Goal: Information Seeking & Learning: Learn about a topic

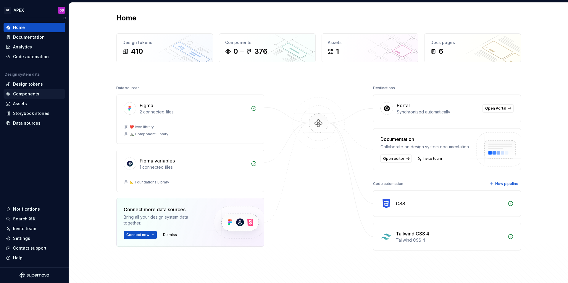
click at [28, 95] on div "Components" at bounding box center [26, 94] width 26 height 6
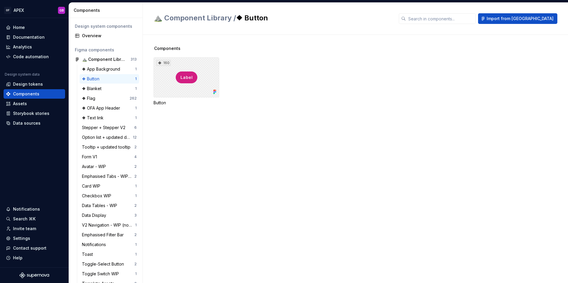
click at [173, 83] on div "160" at bounding box center [186, 77] width 66 height 40
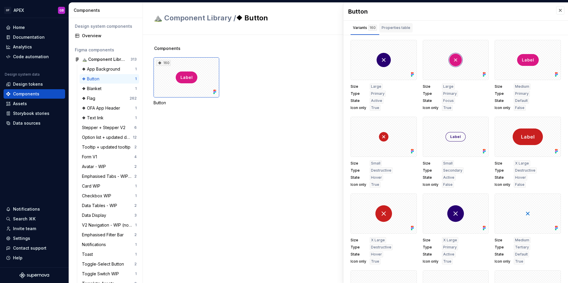
click at [398, 30] on div "Properties table" at bounding box center [395, 28] width 29 height 6
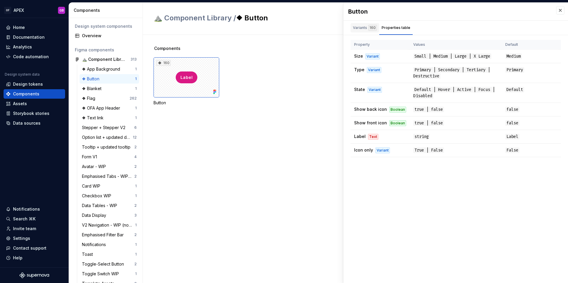
click at [359, 27] on div "Variants 160" at bounding box center [365, 28] width 24 height 6
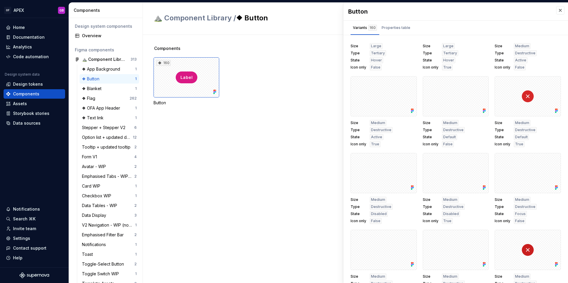
scroll to position [1195, 0]
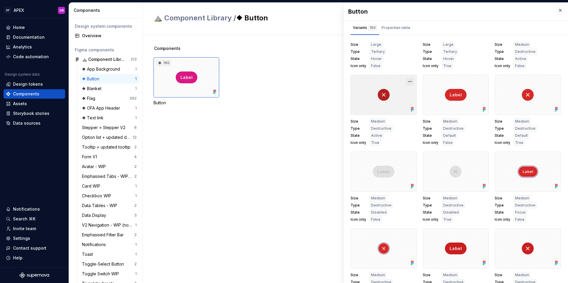
click at [411, 81] on button "button" at bounding box center [410, 81] width 8 height 8
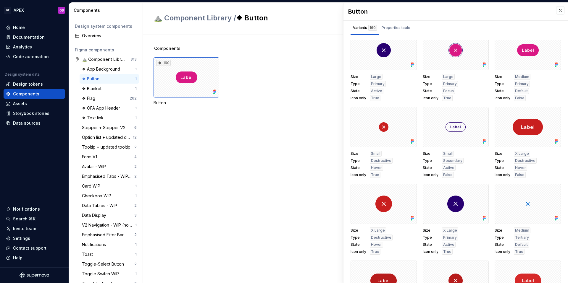
scroll to position [0, 0]
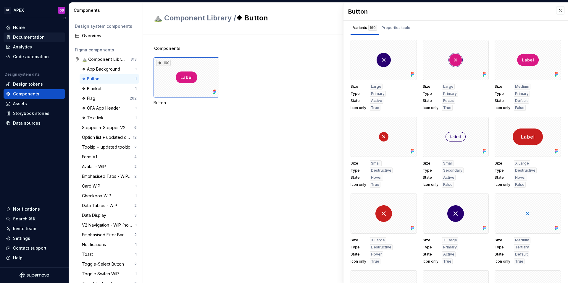
click at [30, 37] on div "Documentation" at bounding box center [29, 37] width 32 height 6
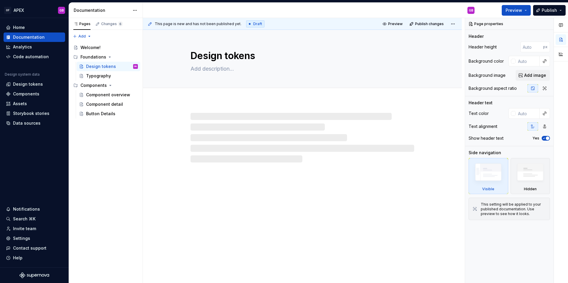
type textarea "*"
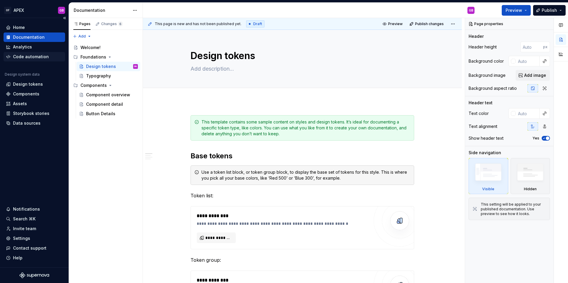
click at [29, 58] on div "Code automation" at bounding box center [31, 57] width 36 height 6
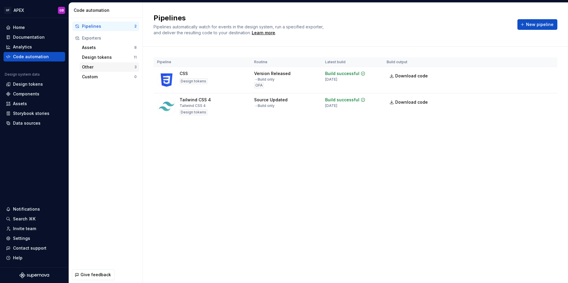
click at [90, 68] on div "Other" at bounding box center [108, 67] width 52 height 6
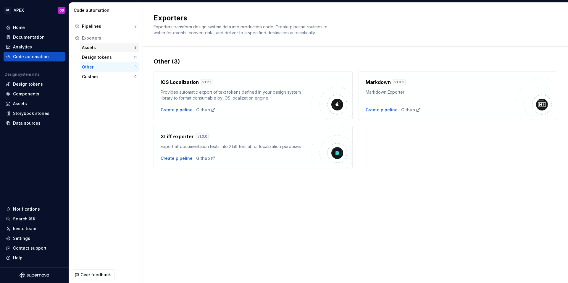
click at [89, 48] on div "Assets" at bounding box center [108, 48] width 52 height 6
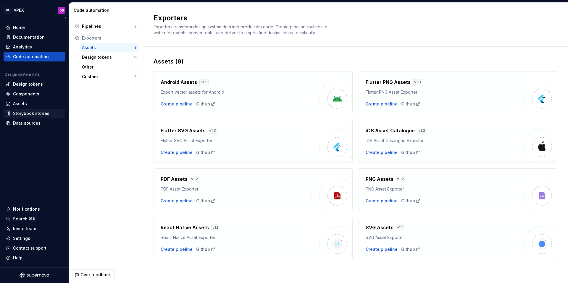
click at [22, 115] on div "Storybook stories" at bounding box center [31, 114] width 36 height 6
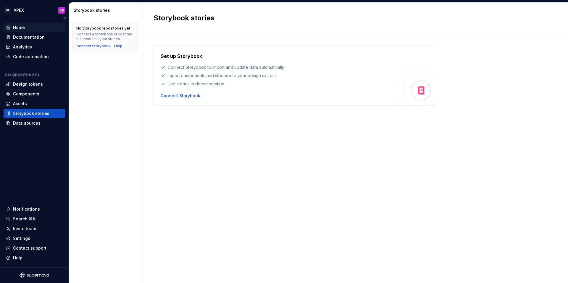
click at [20, 28] on div "Home" at bounding box center [19, 28] width 12 height 6
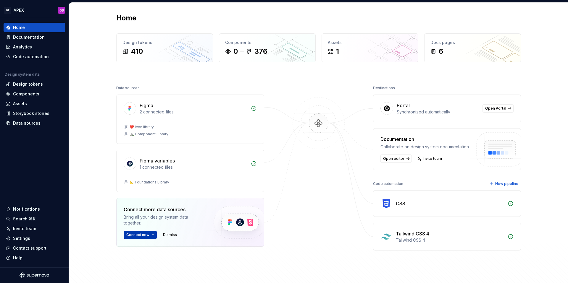
click at [153, 234] on button "Connect new" at bounding box center [140, 235] width 33 height 8
click at [148, 263] on div "Figma 2 connected files ❤️ Icon library ⛰️ Component Library Figma variables 1 …" at bounding box center [190, 186] width 148 height 182
click at [25, 96] on div "Components" at bounding box center [26, 94] width 26 height 6
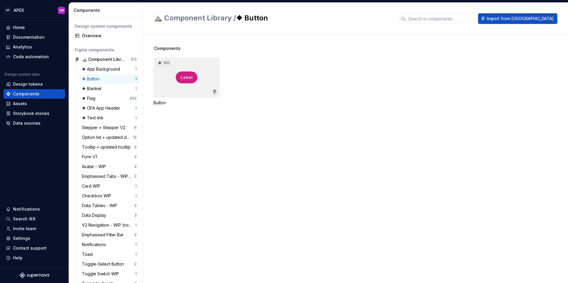
click at [203, 90] on div "160" at bounding box center [186, 77] width 66 height 40
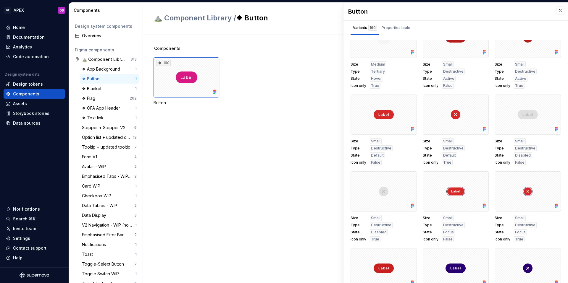
scroll to position [2174, 0]
